Goal: Leave review/rating: Share an evaluation or opinion about a product, service, or content

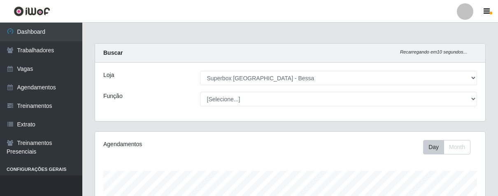
select select "206"
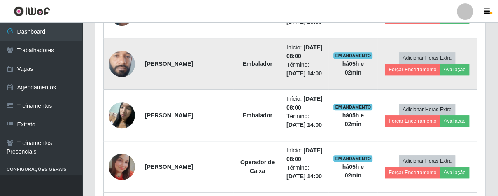
scroll to position [283, 0]
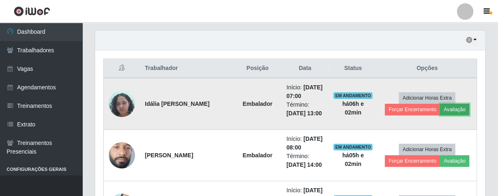
click at [449, 105] on button "Avaliação" at bounding box center [454, 110] width 29 height 12
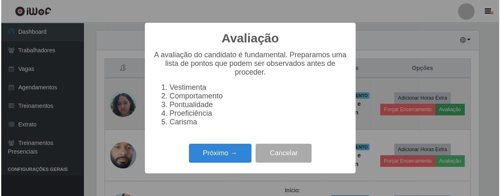
scroll to position [170, 385]
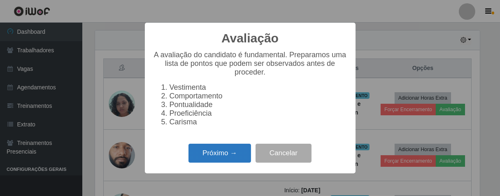
click at [224, 158] on button "Próximo →" at bounding box center [219, 153] width 63 height 19
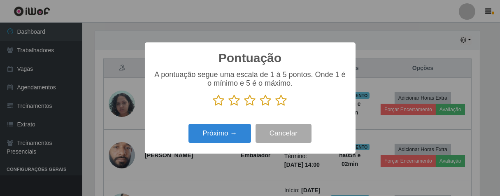
scroll to position [411286, 411072]
click at [280, 103] on icon at bounding box center [282, 100] width 12 height 12
click at [276, 107] on input "radio" at bounding box center [276, 107] width 0 height 0
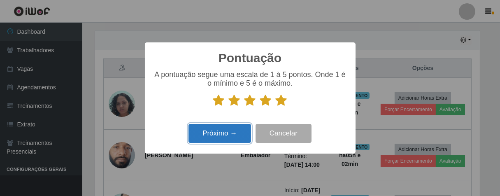
click at [244, 129] on button "Próximo →" at bounding box center [219, 133] width 63 height 19
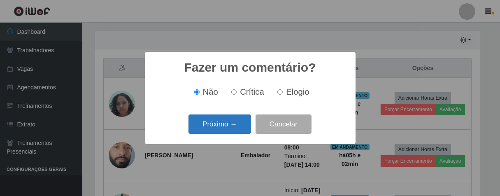
click at [244, 126] on button "Próximo →" at bounding box center [219, 123] width 63 height 19
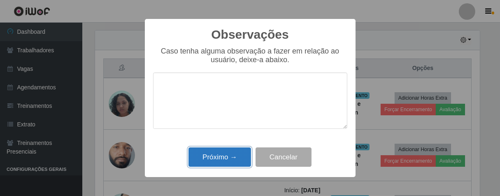
click at [230, 150] on button "Próximo →" at bounding box center [219, 156] width 63 height 19
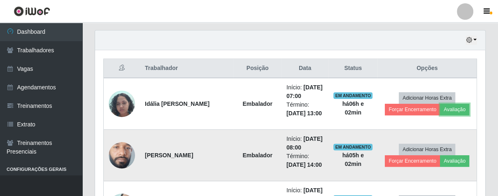
scroll to position [170, 390]
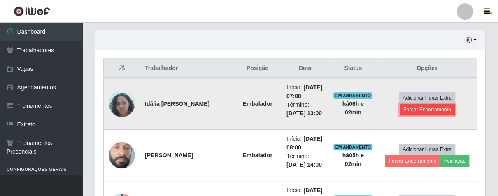
click at [415, 107] on button "Forçar Encerramento" at bounding box center [427, 110] width 55 height 12
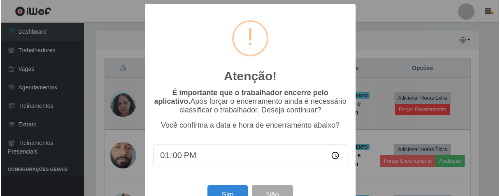
scroll to position [170, 385]
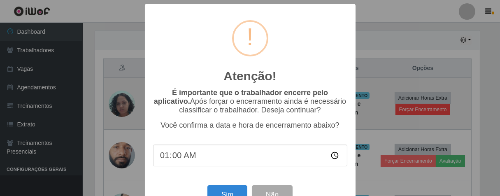
type input "13:00"
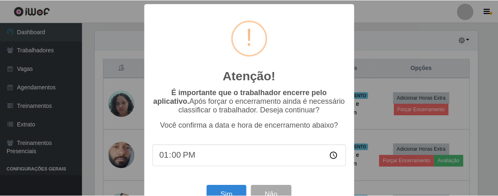
scroll to position [28, 0]
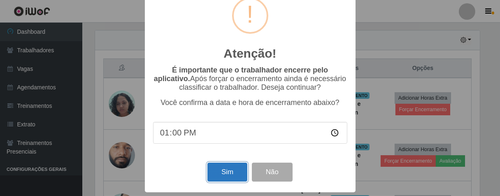
click at [223, 170] on button "Sim" at bounding box center [227, 172] width 40 height 19
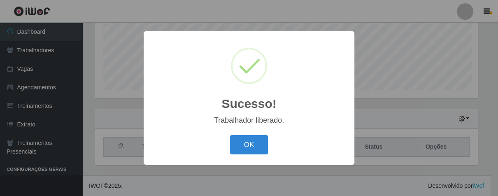
scroll to position [170, 385]
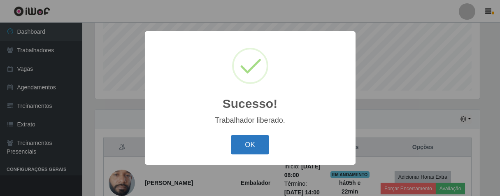
click at [260, 139] on button "OK" at bounding box center [250, 144] width 38 height 19
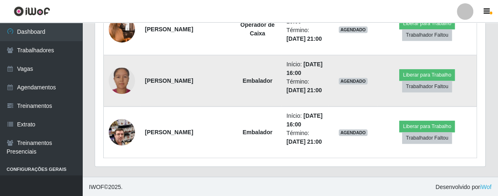
scroll to position [472, 0]
